Goal: Find contact information: Find contact information

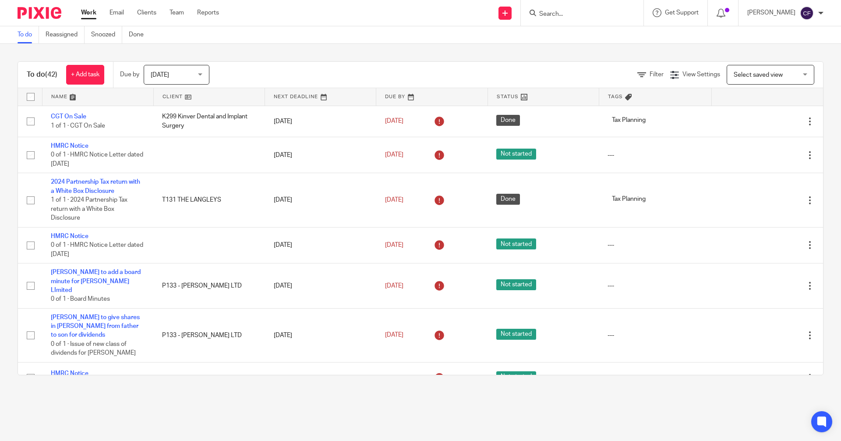
click at [561, 14] on input "Search" at bounding box center [577, 15] width 79 height 8
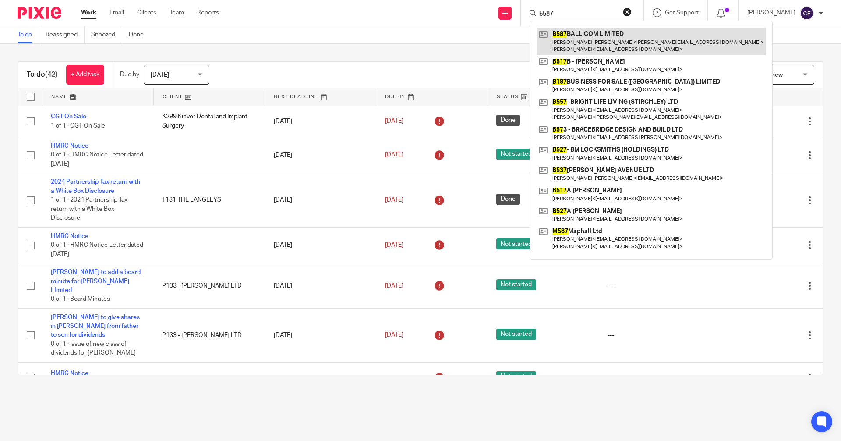
type input "b587"
click at [606, 46] on link at bounding box center [650, 41] width 229 height 27
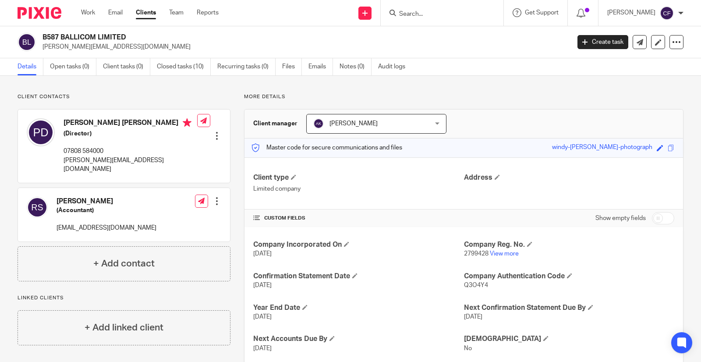
drag, startPoint x: 143, startPoint y: 126, endPoint x: 63, endPoint y: 121, distance: 80.3
click at [63, 121] on div "Pankaj Mohanlal Dattani (Director) 07808 584000 tony@ballicom.co.uk" at bounding box center [112, 146] width 170 height 64
copy h4 "[PERSON_NAME] [PERSON_NAME]"
drag, startPoint x: 123, startPoint y: 161, endPoint x: 62, endPoint y: 161, distance: 61.3
click at [62, 161] on div "Pankaj Mohanlal Dattani (Director) 07808 584000 tony@ballicom.co.uk" at bounding box center [112, 146] width 170 height 64
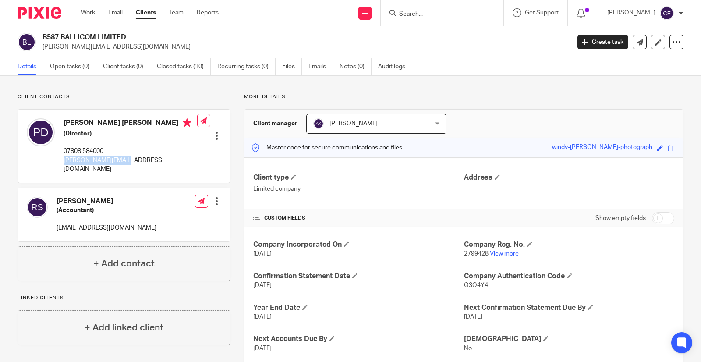
copy p "[PERSON_NAME][EMAIL_ADDRESS][DOMAIN_NAME]"
